Goal: Task Accomplishment & Management: Use online tool/utility

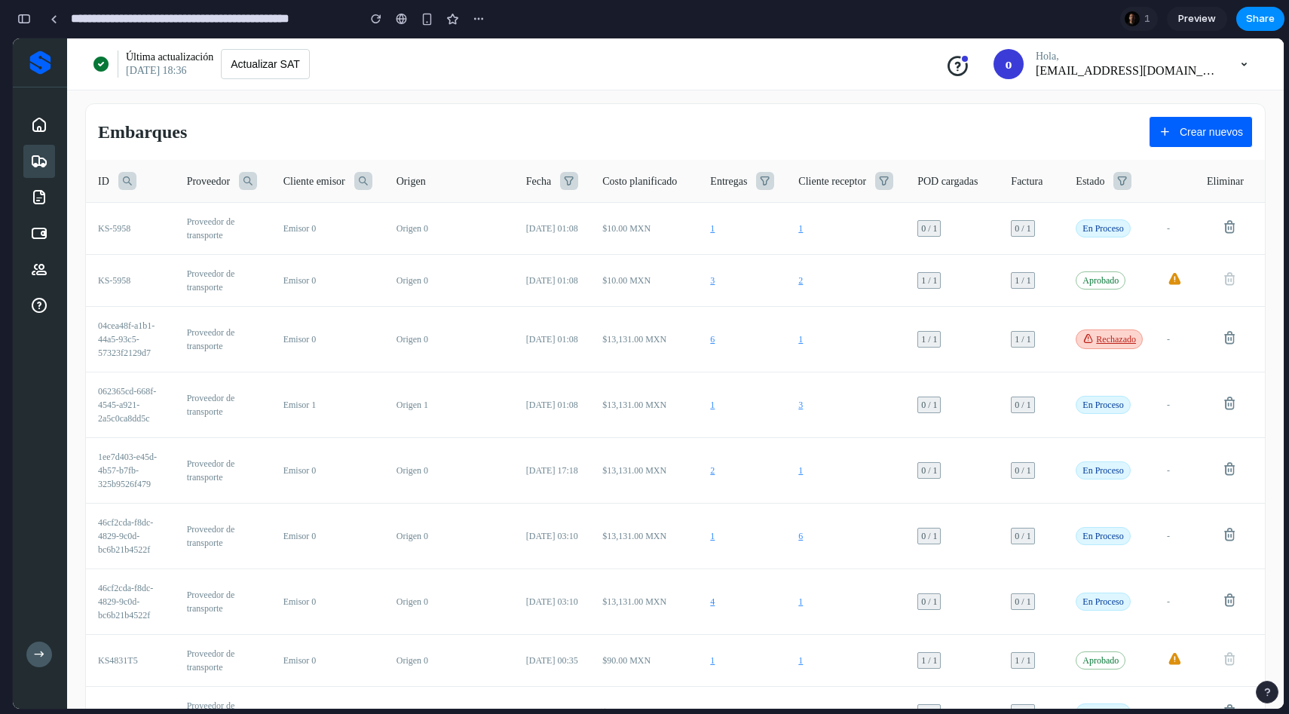
scroll to position [2958, 0]
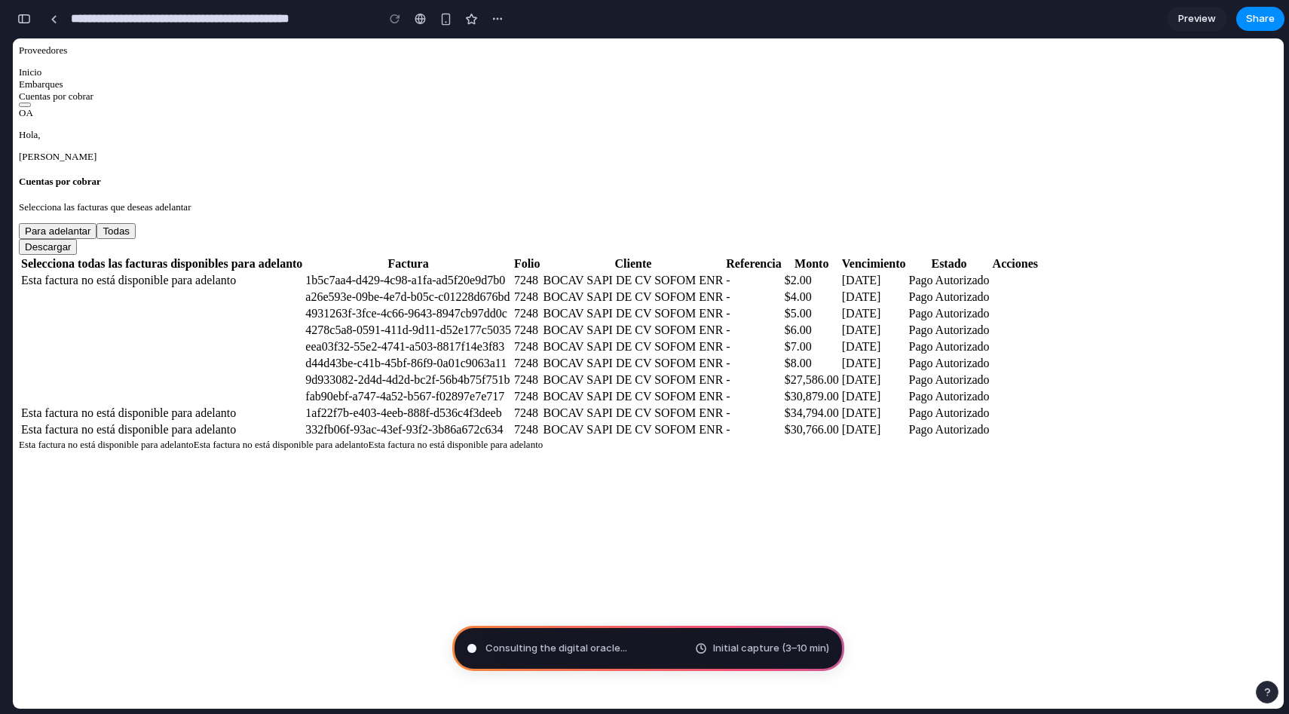
type input "**********"
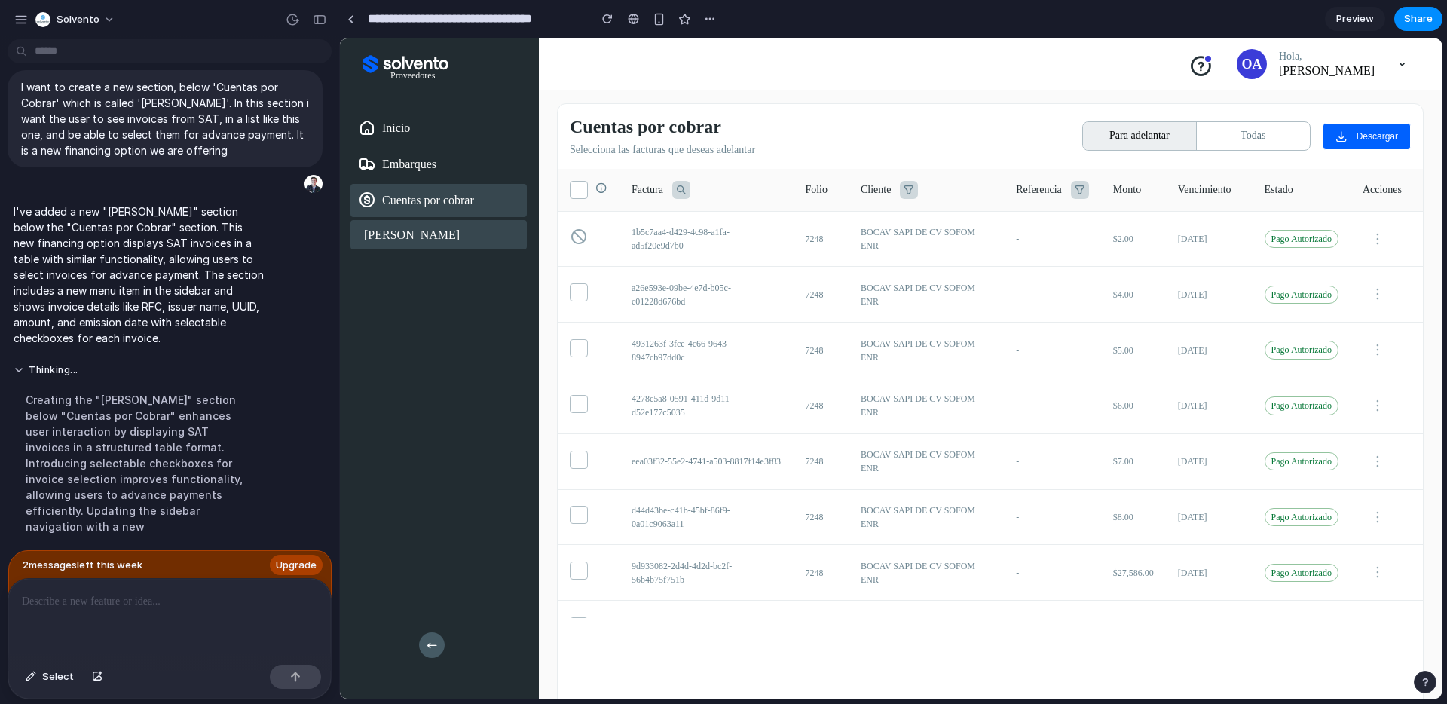
click at [396, 238] on div "Adela" at bounding box center [438, 234] width 176 height 29
